Goal: Task Accomplishment & Management: Use online tool/utility

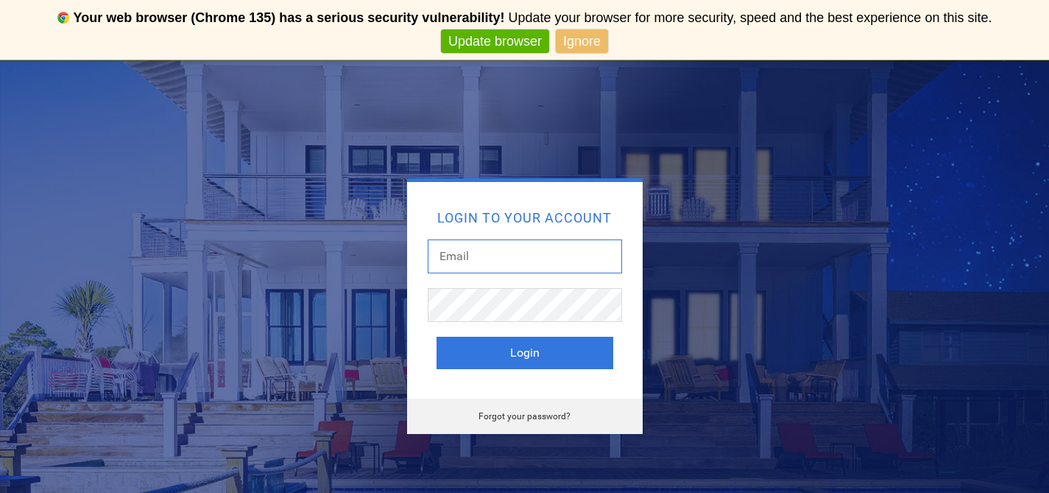
click at [497, 264] on input "text" at bounding box center [525, 256] width 194 height 34
type input "office@rtmaher.com"
click at [437, 336] on button "Login" at bounding box center [525, 352] width 177 height 32
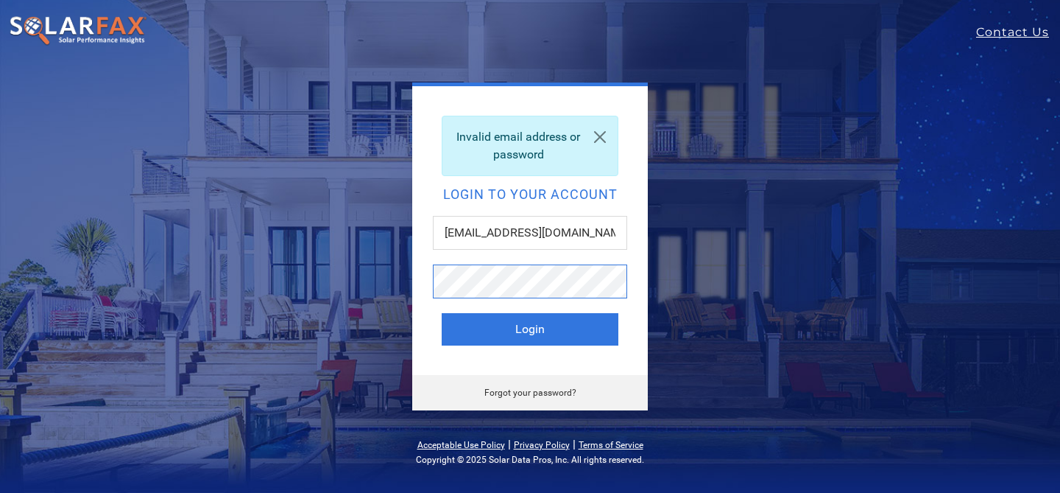
click at [442, 313] on button "Login" at bounding box center [530, 329] width 177 height 32
drag, startPoint x: 476, startPoint y: 232, endPoint x: 389, endPoint y: 248, distance: 87.6
click at [389, 248] on div "Invalid email address or password Login to your account office@rtmaher.com Logi…" at bounding box center [530, 246] width 648 height 328
type input "stacey@rtmaher.com"
click at [442, 313] on button "Login" at bounding box center [530, 329] width 177 height 32
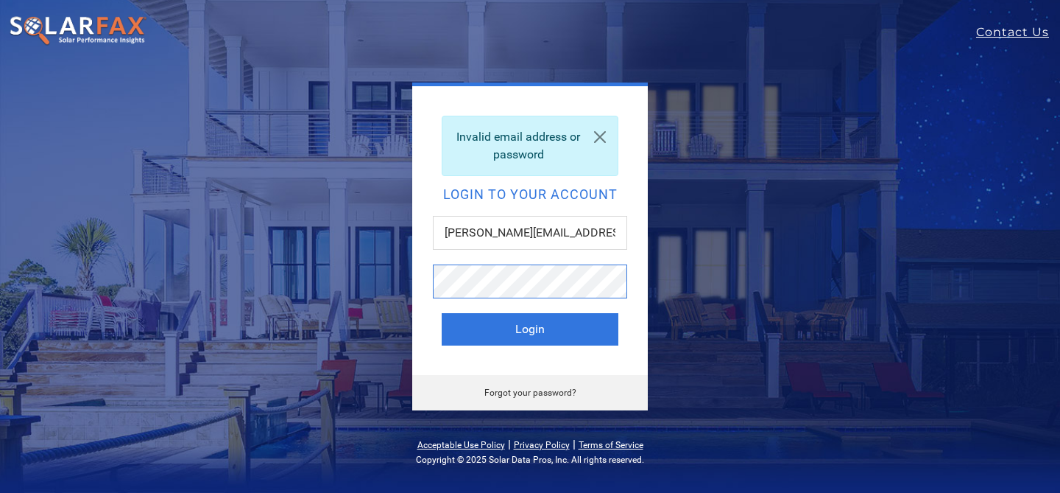
click at [442, 313] on button "Login" at bounding box center [530, 329] width 177 height 32
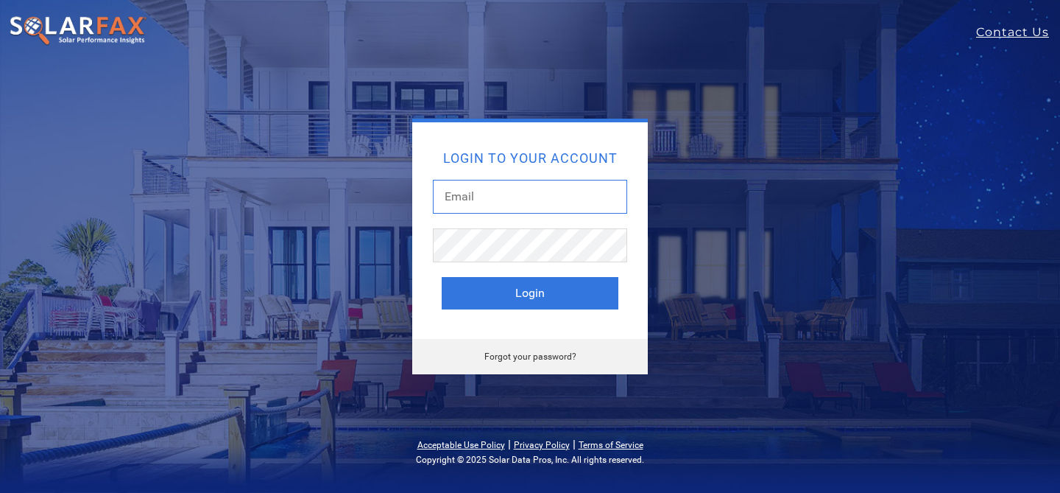
drag, startPoint x: 522, startPoint y: 213, endPoint x: 522, endPoint y: 203, distance: 9.6
click at [522, 212] on input "text" at bounding box center [530, 197] width 194 height 34
type input "stacey@rtmaher.com"
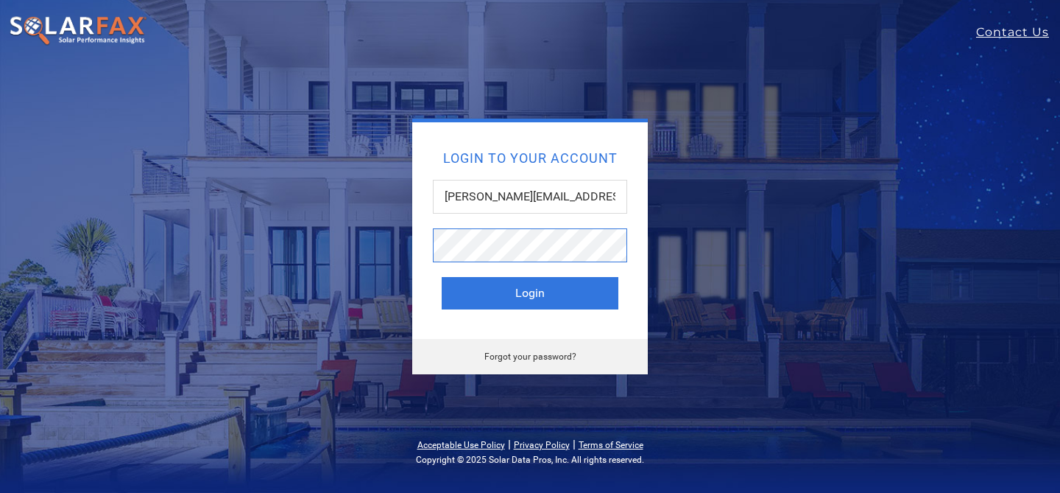
click at [442, 277] on button "Login" at bounding box center [530, 293] width 177 height 32
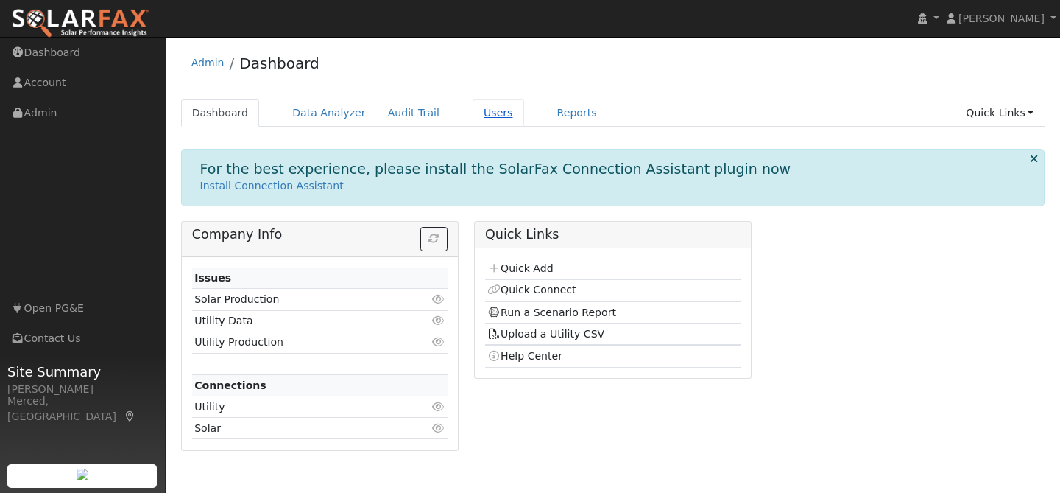
click at [491, 119] on link "Users" at bounding box center [499, 112] width 52 height 27
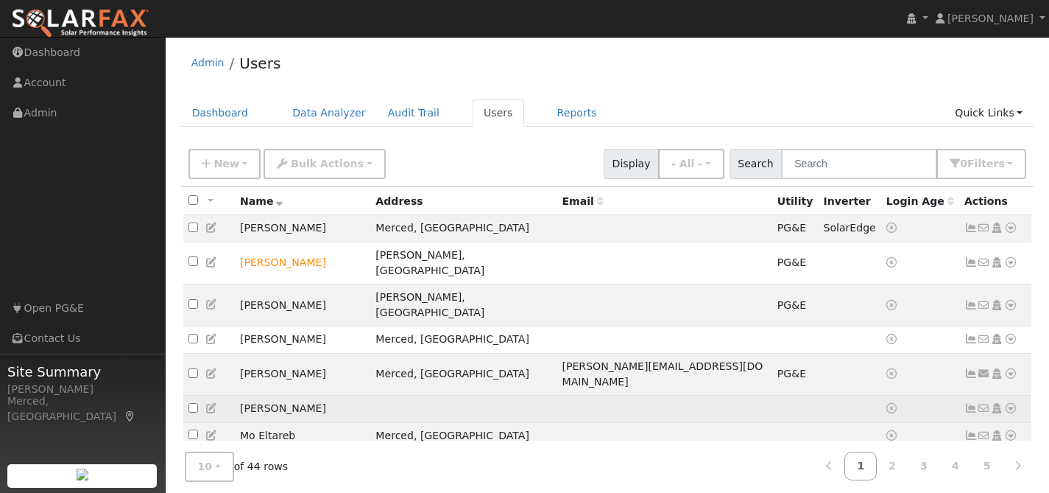
click at [1012, 403] on icon at bounding box center [1010, 408] width 13 height 10
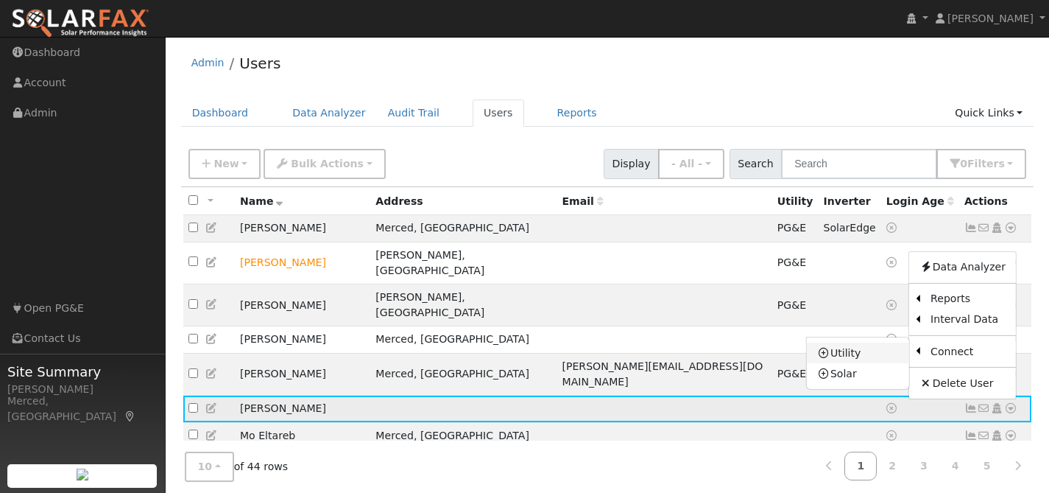
click at [876, 342] on link "Utility" at bounding box center [858, 352] width 102 height 21
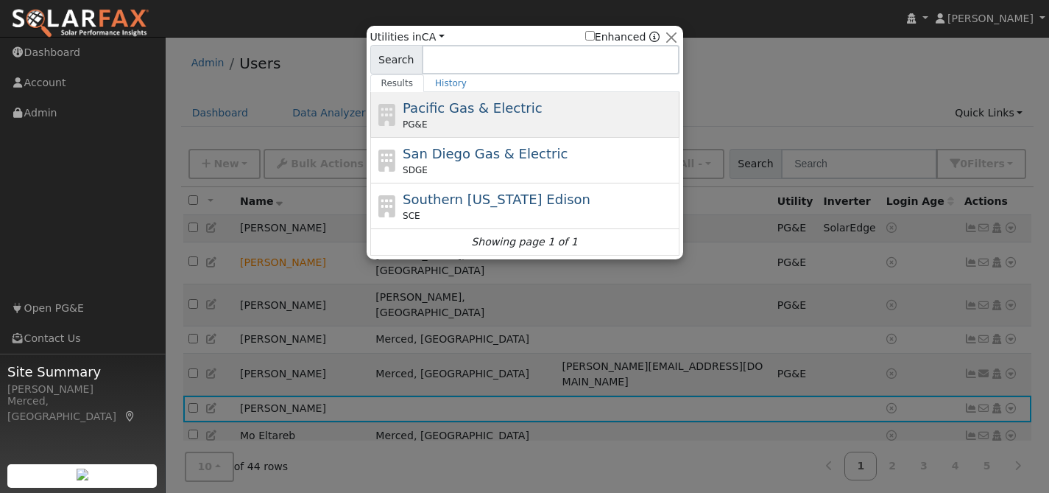
click at [591, 119] on div "PG&E" at bounding box center [539, 124] width 273 height 13
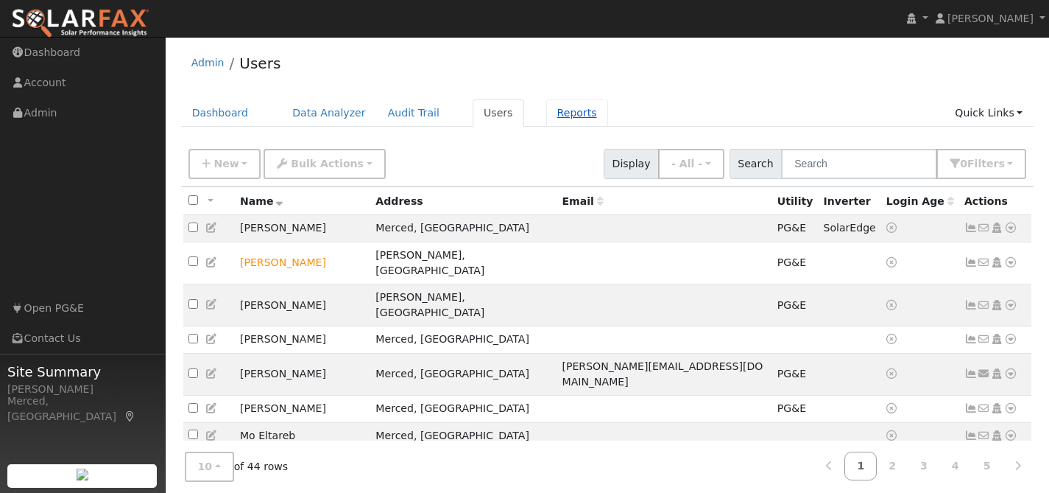
click at [551, 107] on link "Reports" at bounding box center [577, 112] width 62 height 27
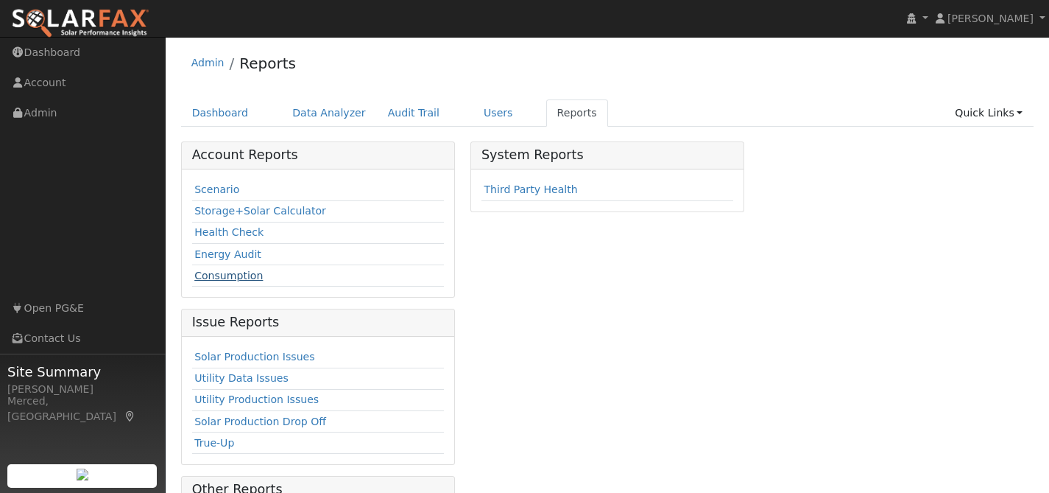
click at [215, 273] on link "Consumption" at bounding box center [228, 275] width 68 height 12
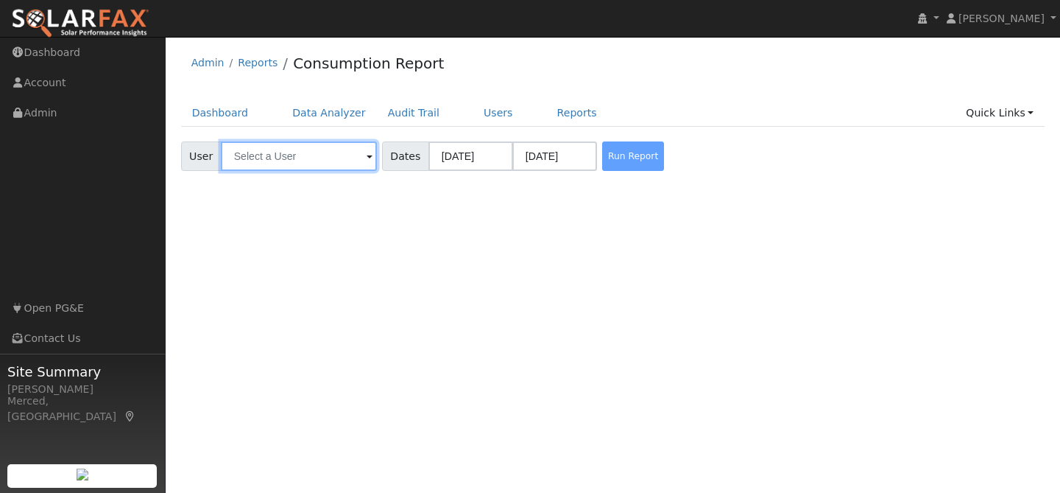
click at [290, 153] on input "text" at bounding box center [299, 155] width 156 height 29
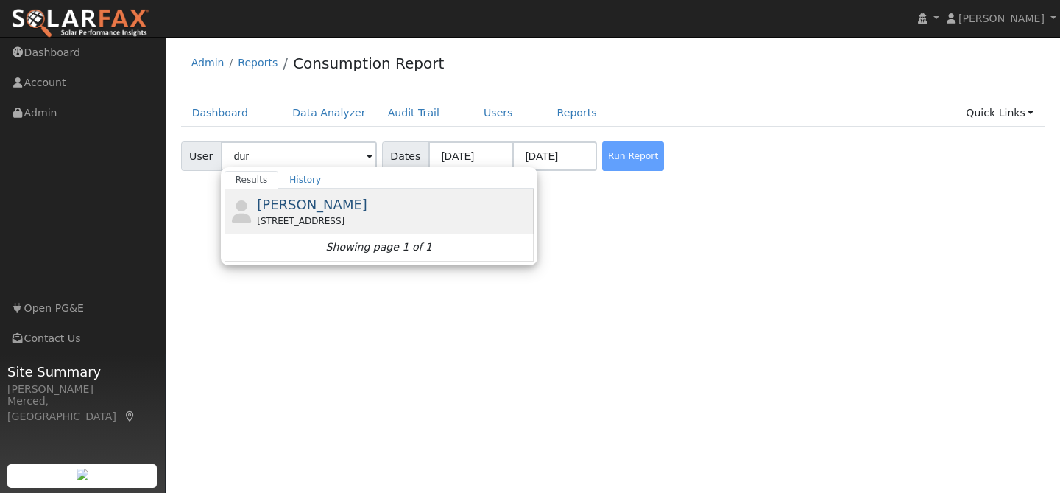
click at [271, 220] on div "[STREET_ADDRESS]" at bounding box center [393, 220] width 273 height 13
type input "[PERSON_NAME]"
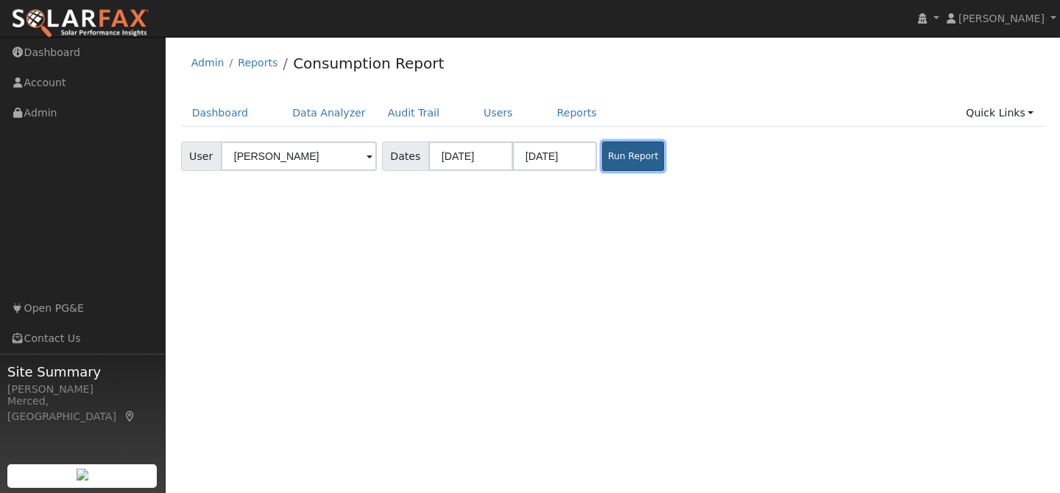
click at [603, 166] on button "Run Report" at bounding box center [633, 155] width 62 height 29
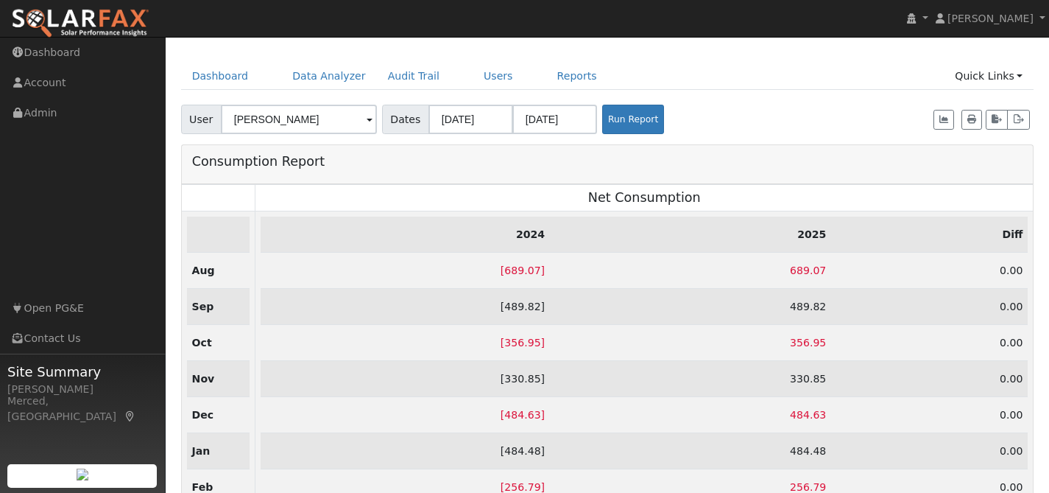
scroll to position [40, 0]
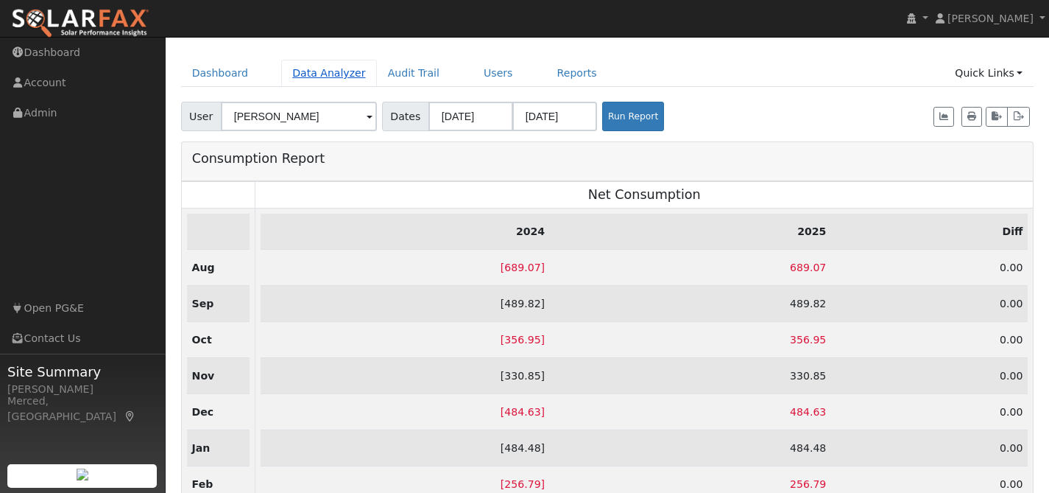
click at [290, 73] on link "Data Analyzer" at bounding box center [329, 73] width 96 height 27
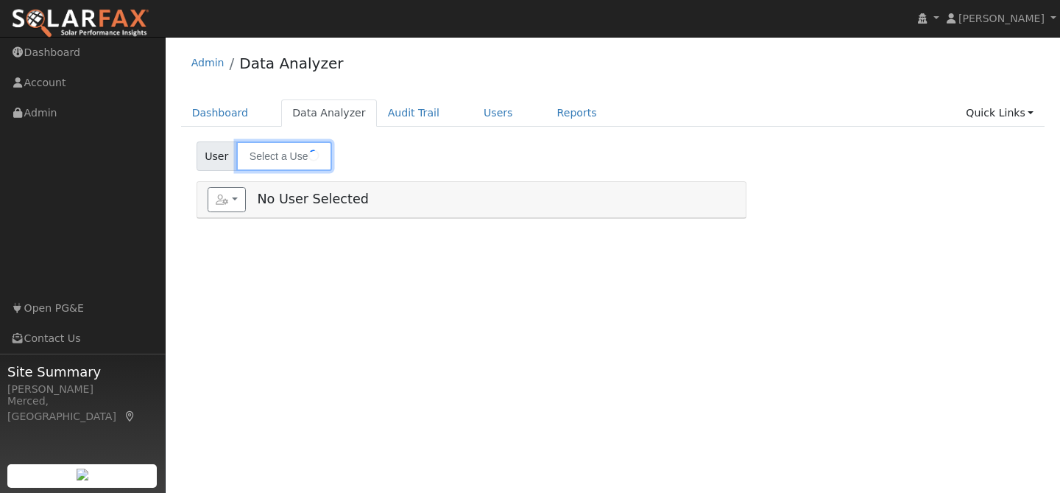
type input "[PERSON_NAME]"
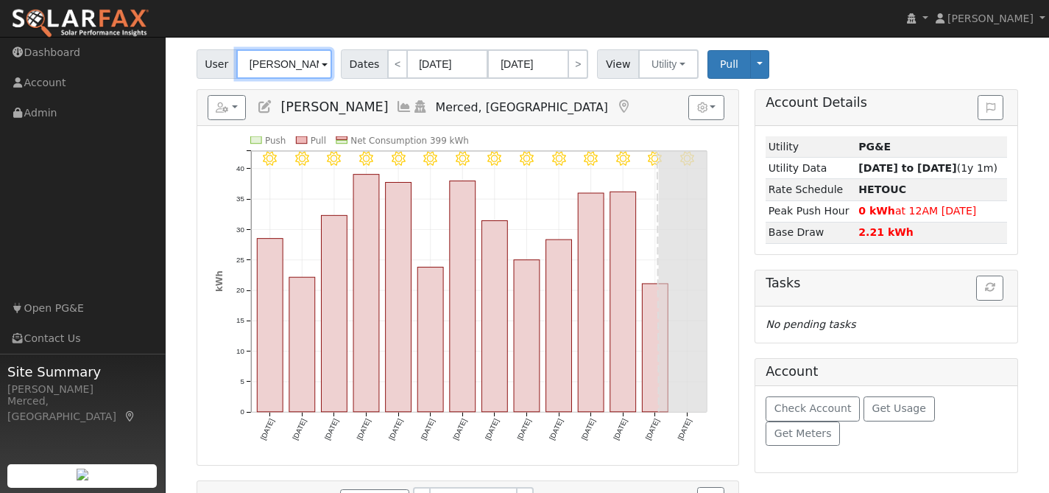
scroll to position [91, 0]
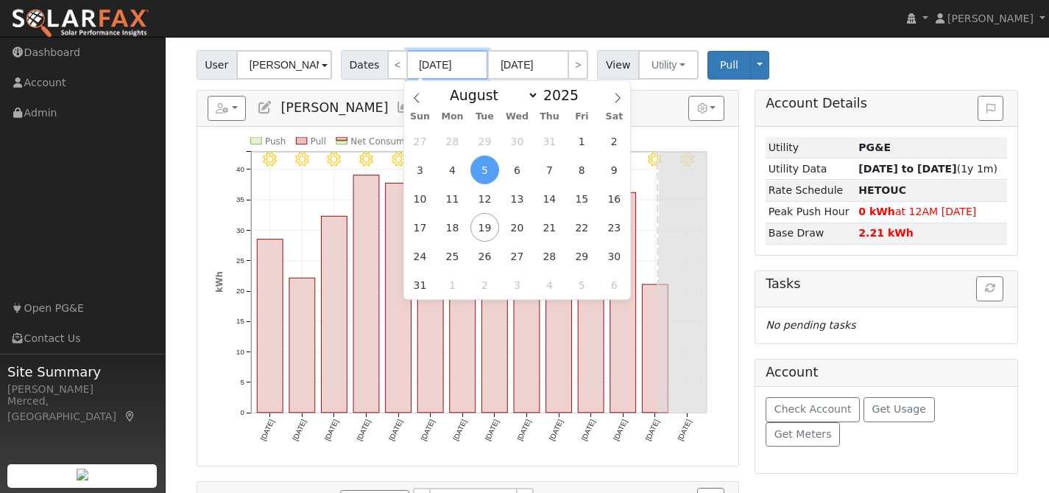
click at [431, 65] on input "[DATE]" at bounding box center [447, 64] width 81 height 29
click at [427, 97] on span at bounding box center [416, 93] width 25 height 25
select select "6"
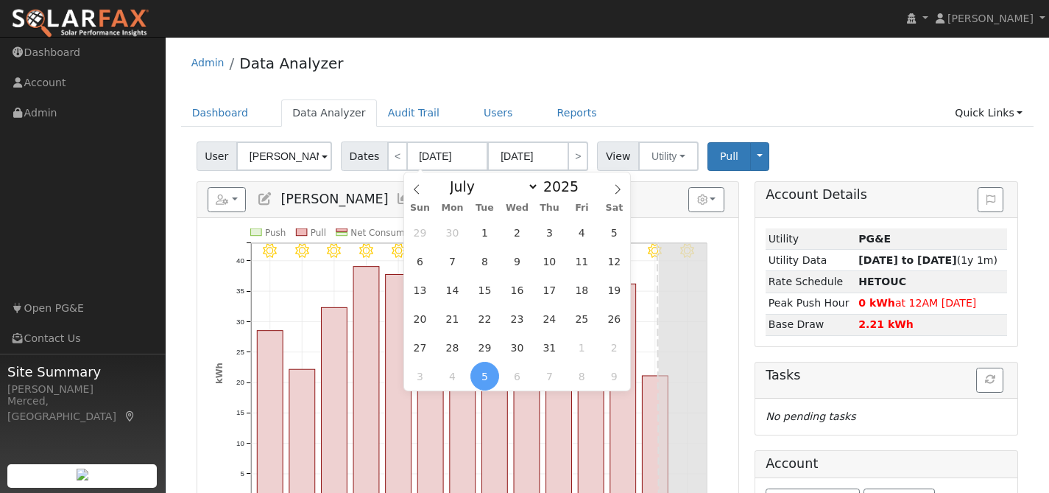
scroll to position [1, 0]
click at [478, 230] on span "1" at bounding box center [484, 230] width 29 height 29
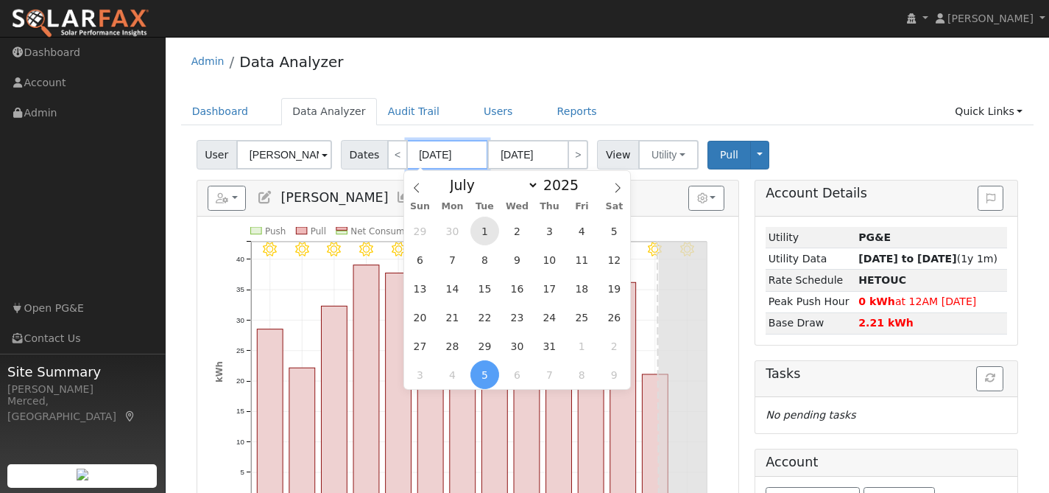
type input "[DATE]"
type input "07/31/2025"
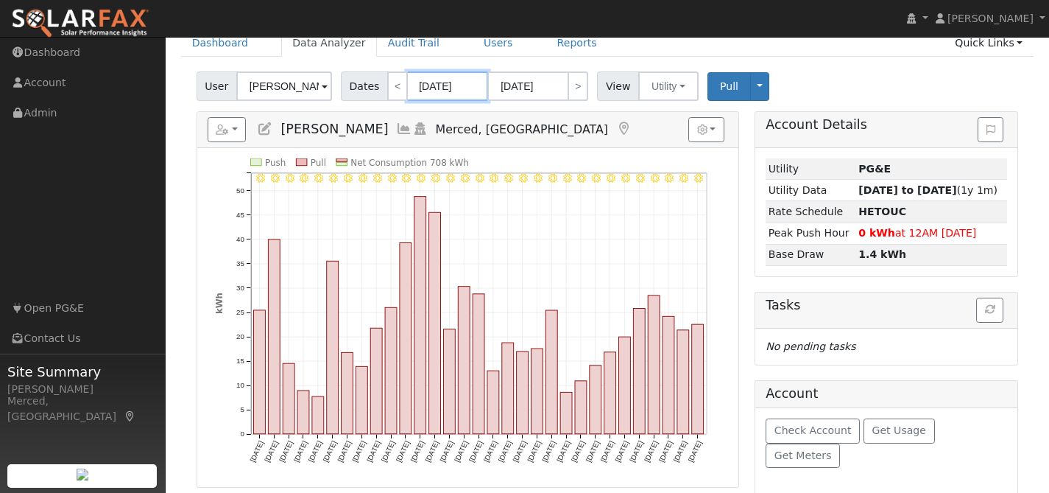
scroll to position [72, 0]
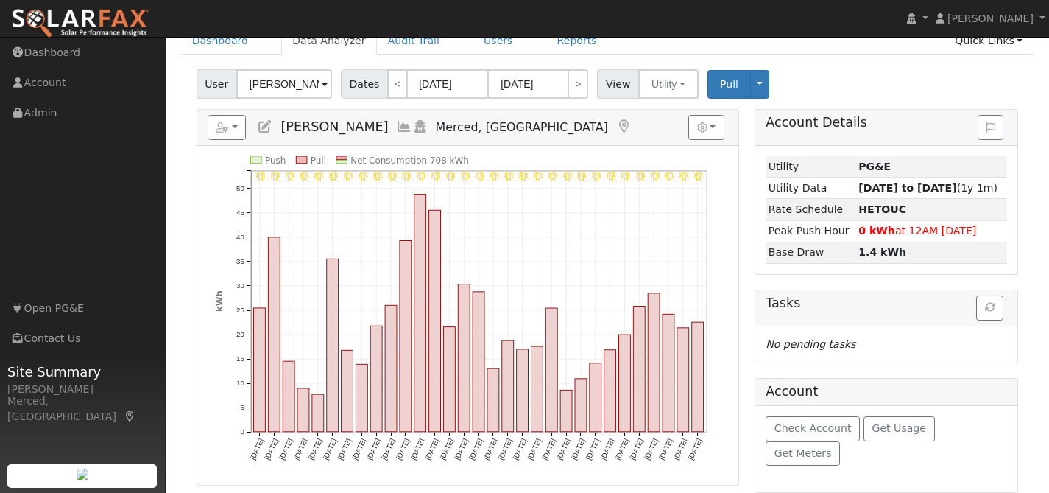
click at [527, 110] on div "Reports Scenario Health Check Energy Audit Account Timeline User Audit Trail In…" at bounding box center [467, 128] width 541 height 36
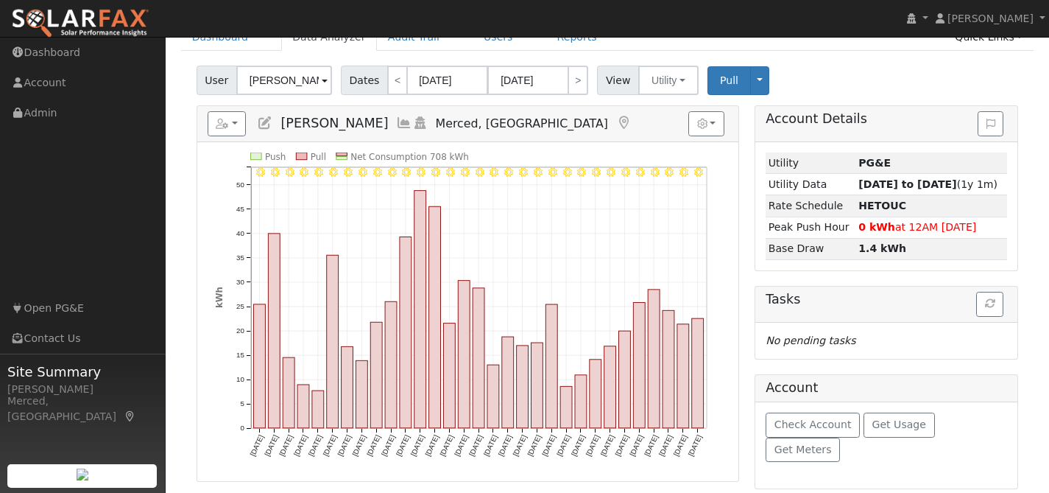
scroll to position [77, 0]
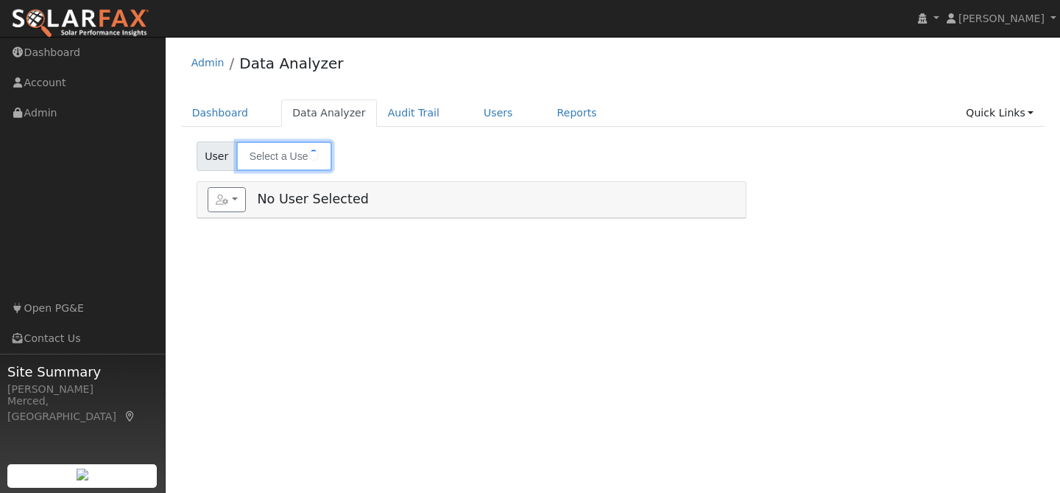
type input "[PERSON_NAME]"
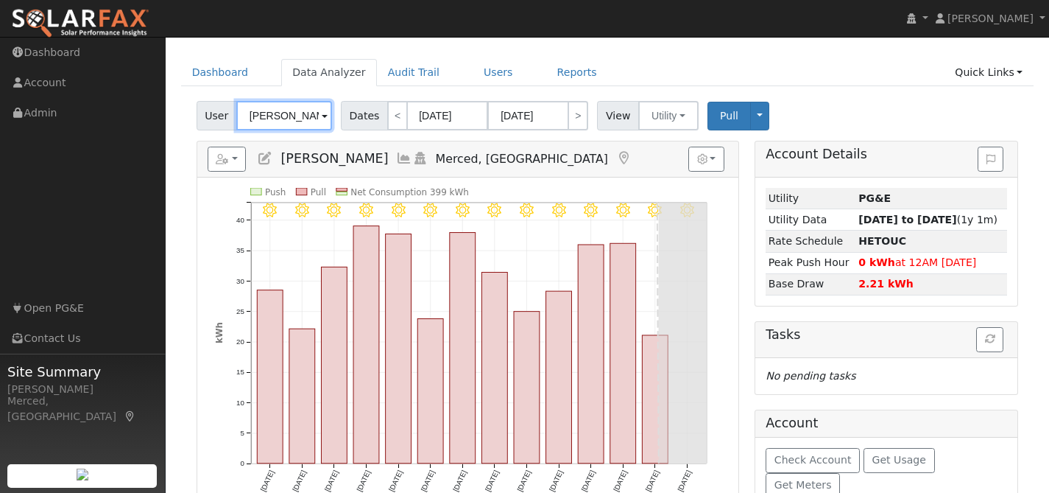
scroll to position [43, 0]
